Goal: Task Accomplishment & Management: Manage account settings

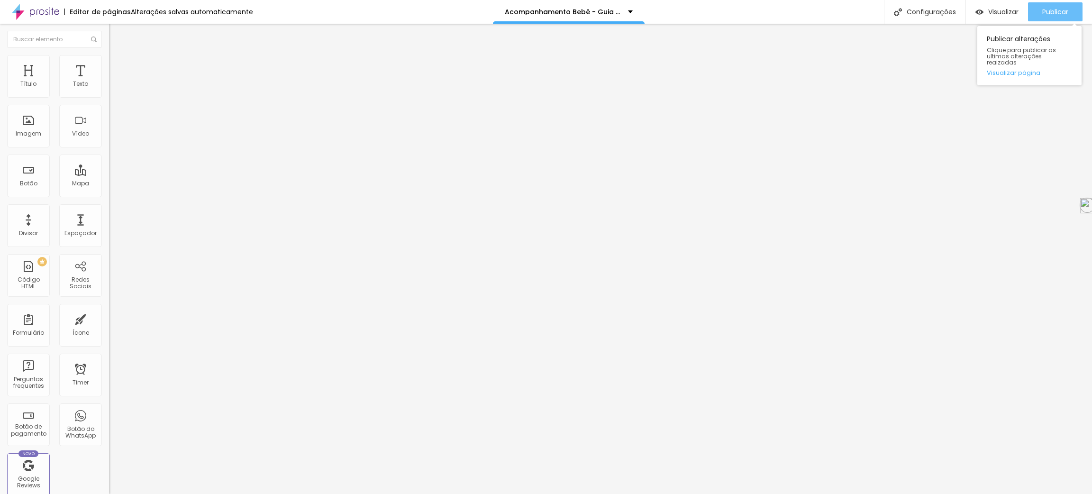
click at [1040, 18] on button "Publicar" at bounding box center [1055, 11] width 55 height 19
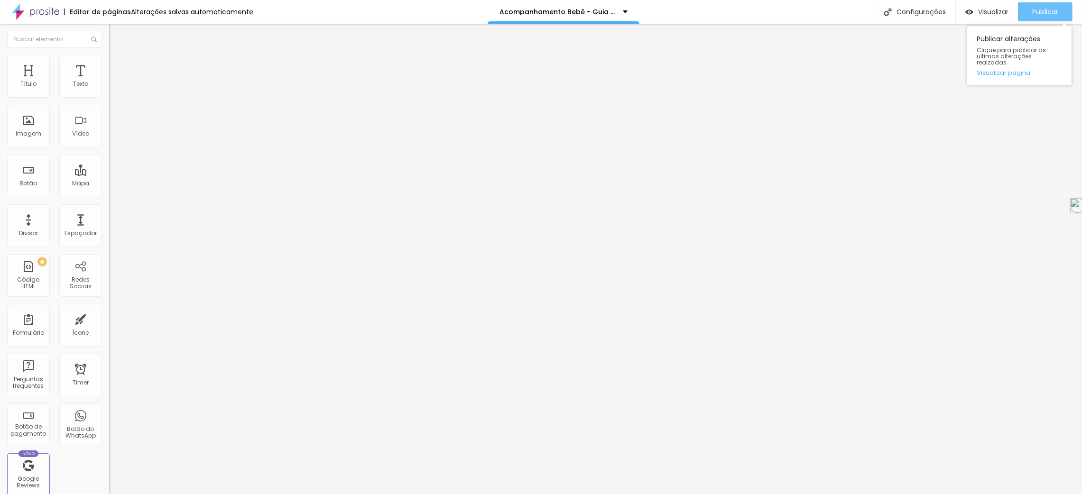
click at [1036, 19] on button "Publicar" at bounding box center [1044, 11] width 55 height 19
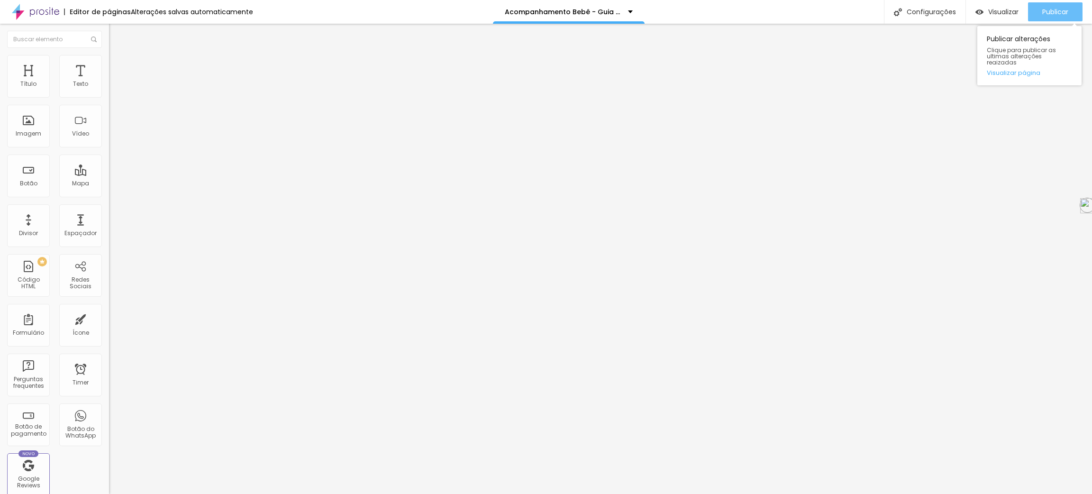
click at [1043, 13] on span "Publicar" at bounding box center [1056, 12] width 26 height 8
click at [1037, 4] on button "Publicar" at bounding box center [1055, 11] width 55 height 19
click at [1049, 14] on span "Publicar" at bounding box center [1056, 12] width 26 height 8
click at [1027, 13] on icon "button" at bounding box center [1022, 11] width 11 height 11
click at [1060, 13] on span "Publicar" at bounding box center [1056, 12] width 26 height 8
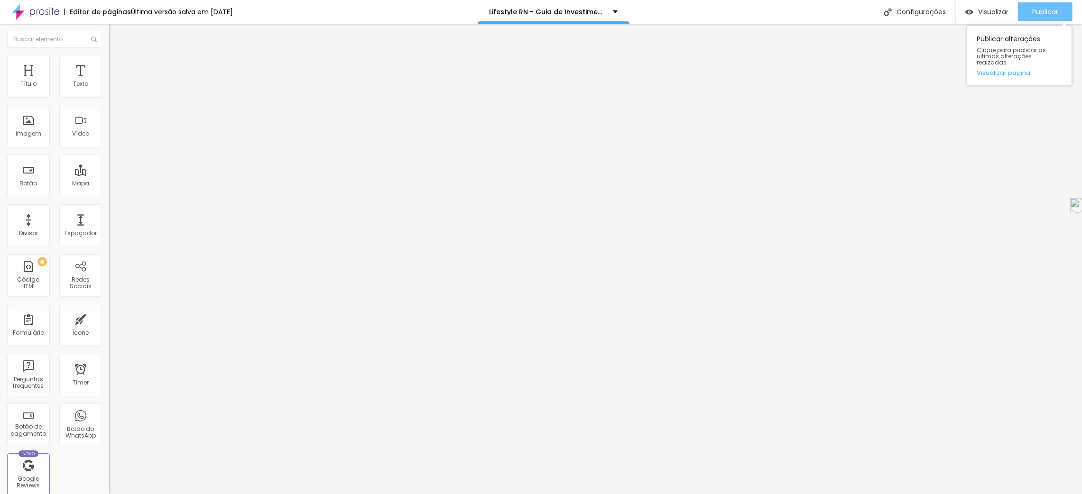
click at [1043, 8] on span "Publicar" at bounding box center [1045, 12] width 26 height 8
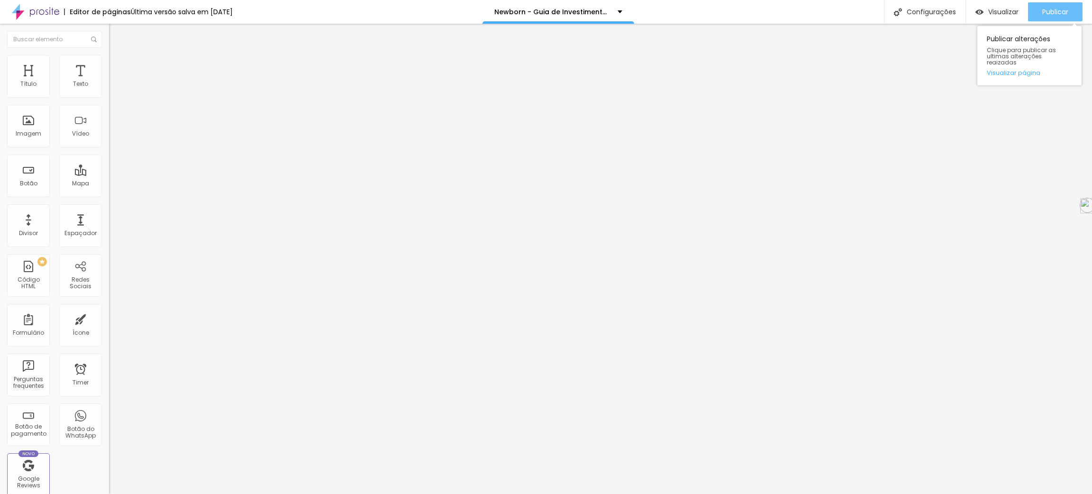
click at [1055, 18] on div "Publicar" at bounding box center [1056, 11] width 26 height 19
click at [109, 61] on li "Estilo" at bounding box center [163, 59] width 109 height 9
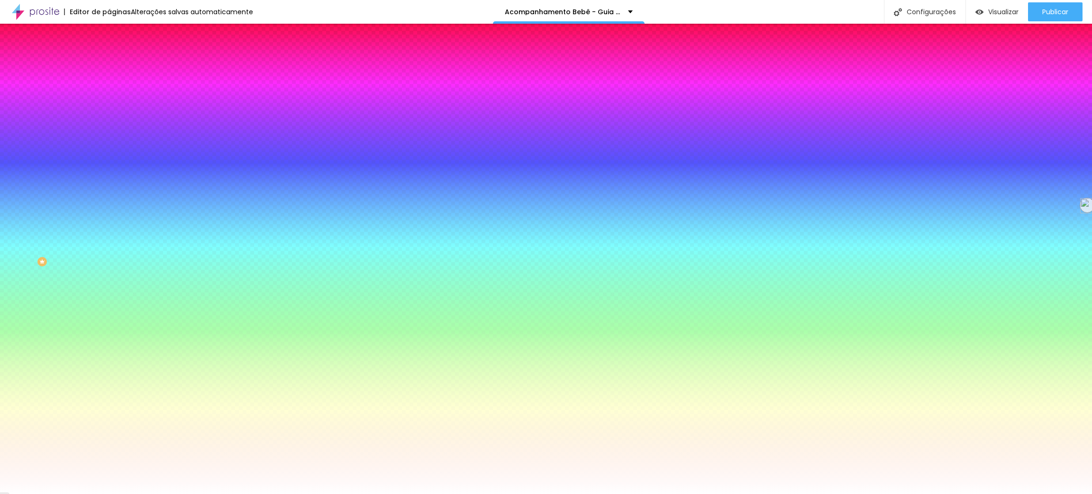
click at [109, 55] on li "Conteúdo" at bounding box center [163, 50] width 109 height 9
